Goal: Register for event/course

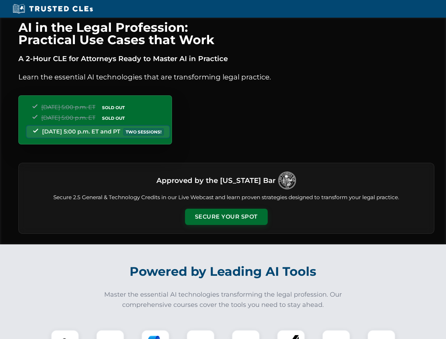
click at [226, 217] on button "Secure Your Spot" at bounding box center [226, 217] width 83 height 16
click at [65, 335] on img at bounding box center [65, 344] width 20 height 20
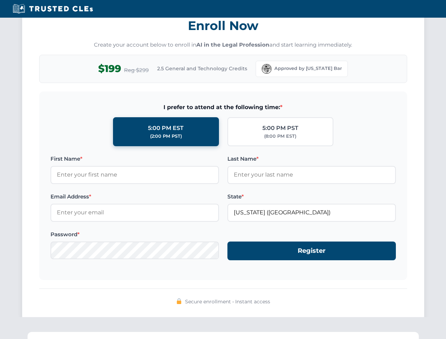
scroll to position [693, 0]
